Goal: Information Seeking & Learning: Check status

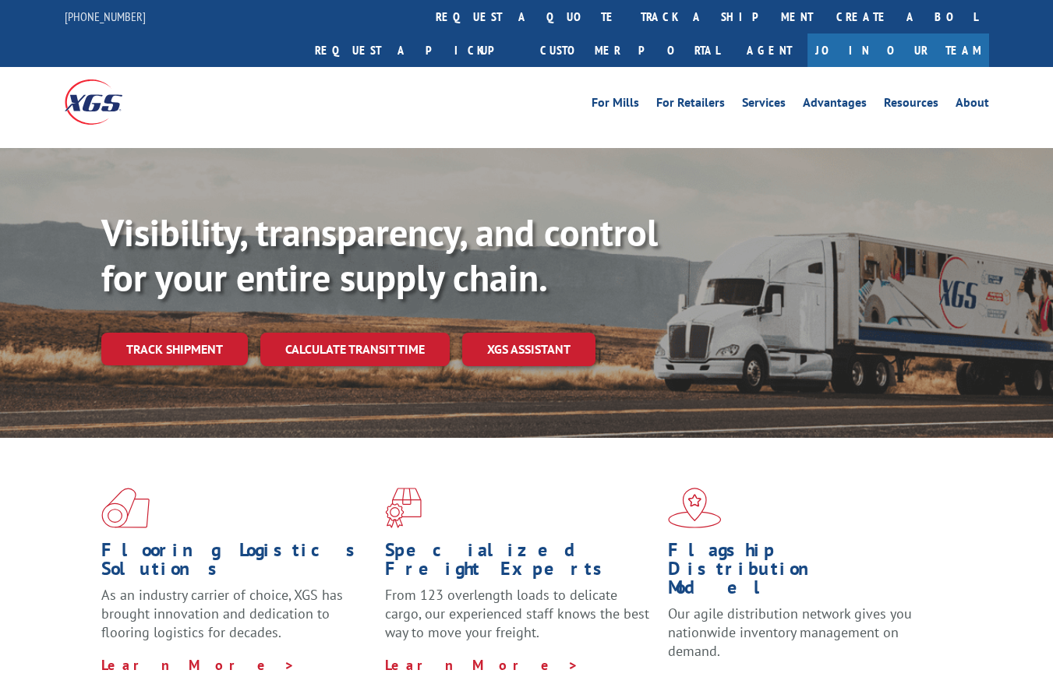
click at [629, 18] on link "track a shipment" at bounding box center [727, 17] width 196 height 34
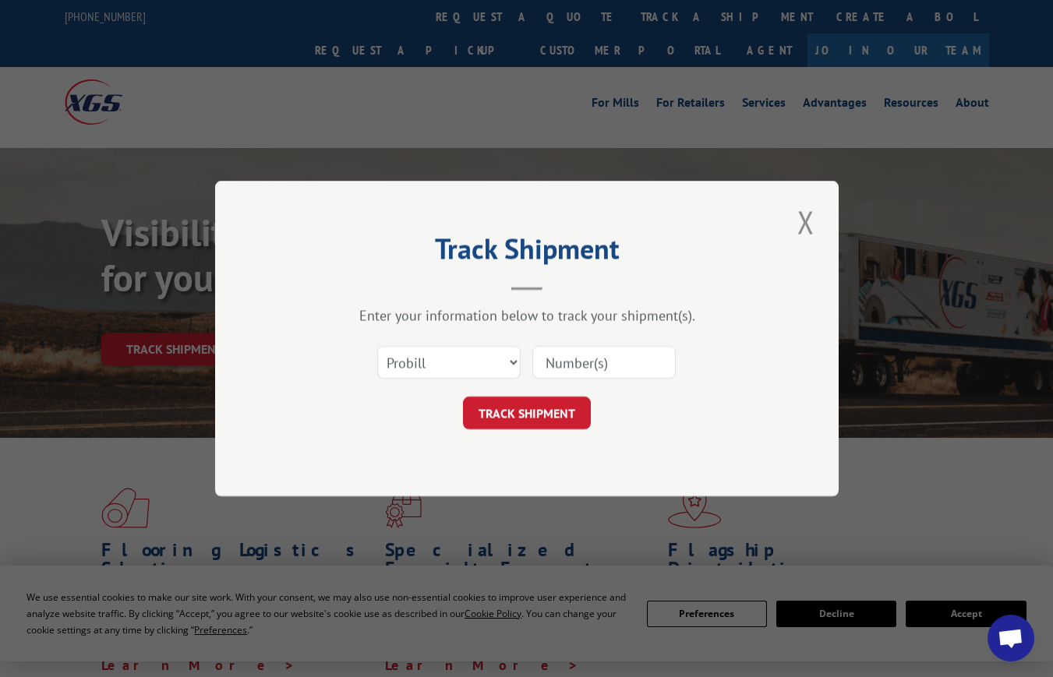
click at [560, 364] on input at bounding box center [603, 362] width 143 height 33
paste input "17546029"
type input "17546029"
click at [535, 412] on button "TRACK SHIPMENT" at bounding box center [527, 413] width 128 height 33
